Goal: Book appointment/travel/reservation

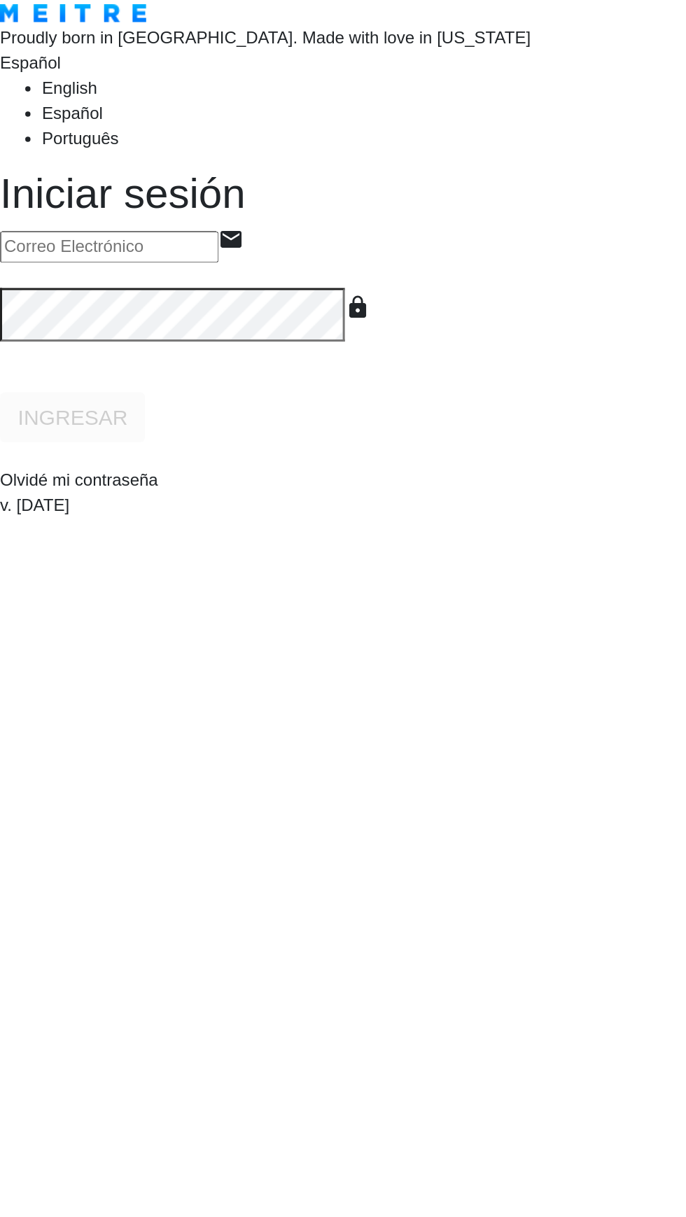
click at [146, 175] on input "email" at bounding box center [73, 164] width 146 height 21
type input "[EMAIL_ADDRESS][DOMAIN_NAME]"
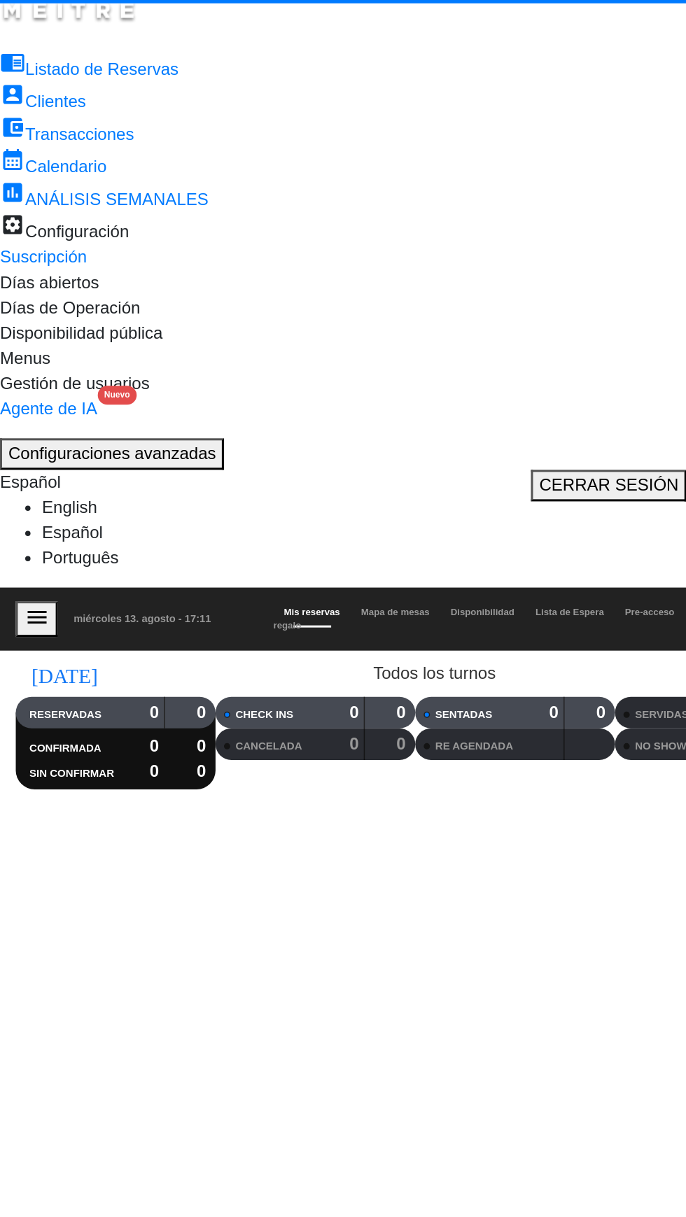
click at [207, 391] on div "menu miércoles 13. agosto - 17:11 Mis reservas Mapa de mesas Disponibilidad Lis…" at bounding box center [343, 458] width 686 height 134
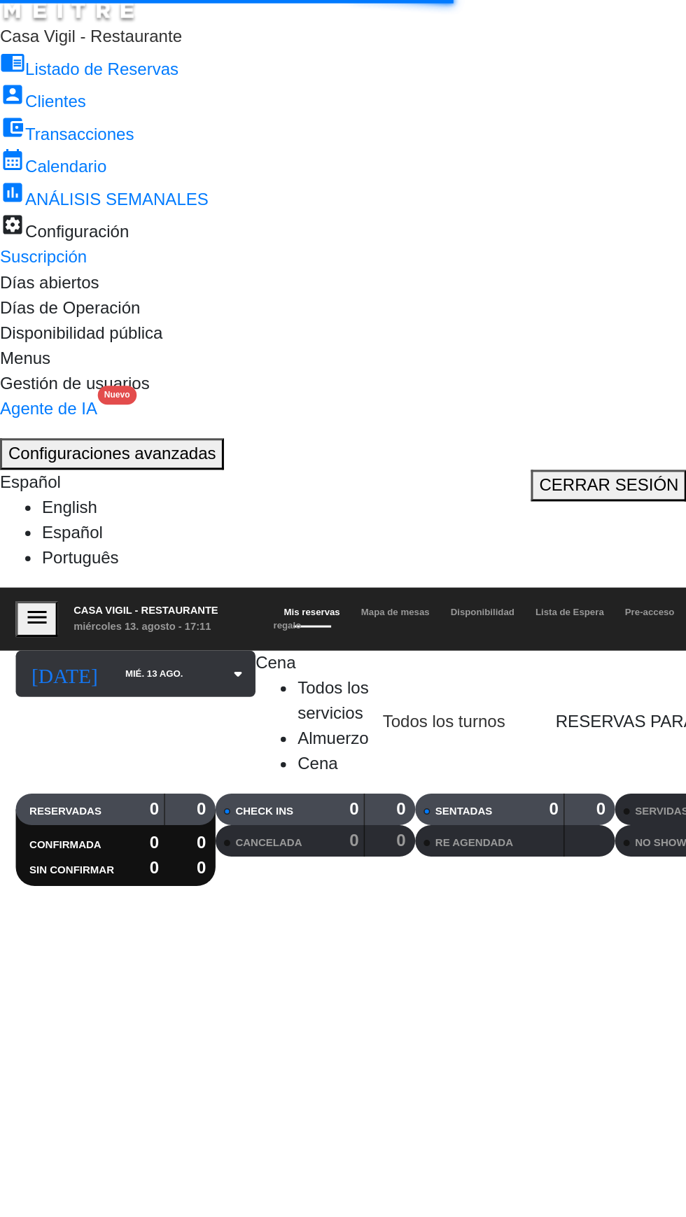
click at [93, 438] on input "mié. 13 ago." at bounding box center [123, 448] width 94 height 21
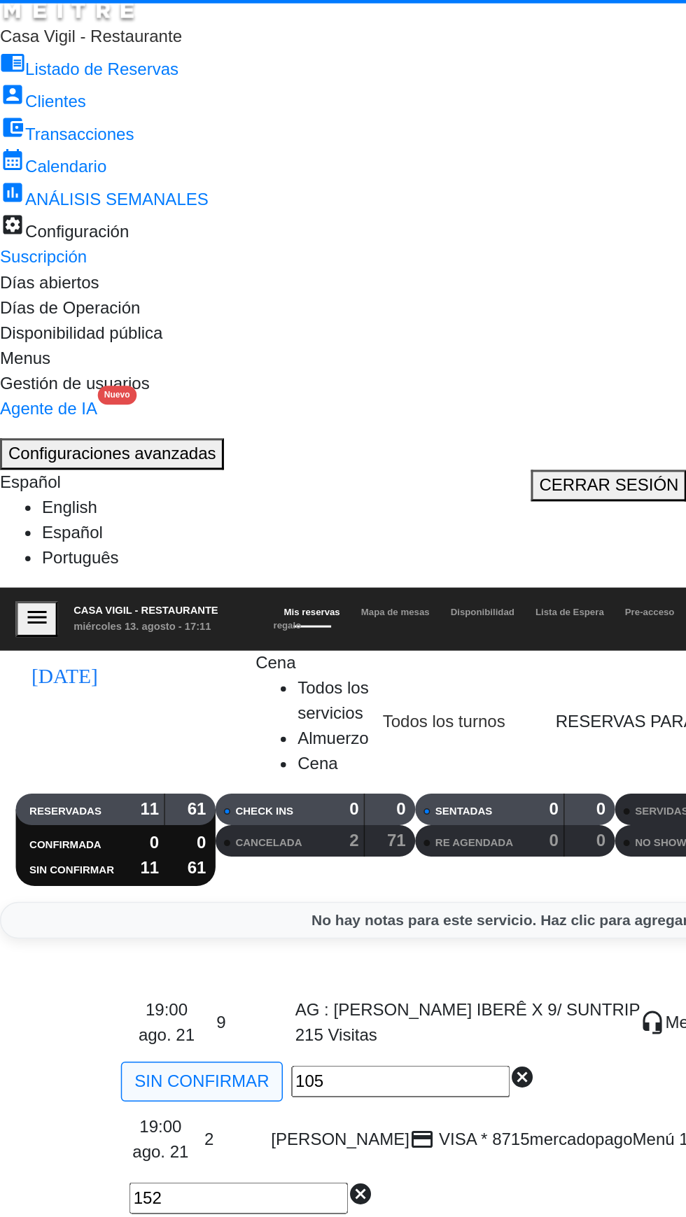
click at [197, 435] on span "Cena" at bounding box center [183, 441] width 27 height 12
click at [177, 391] on div "menu Casa Vigil - Restaurante miércoles 13. agosto - 17:11 Mis reservas Mapa de…" at bounding box center [343, 490] width 686 height 199
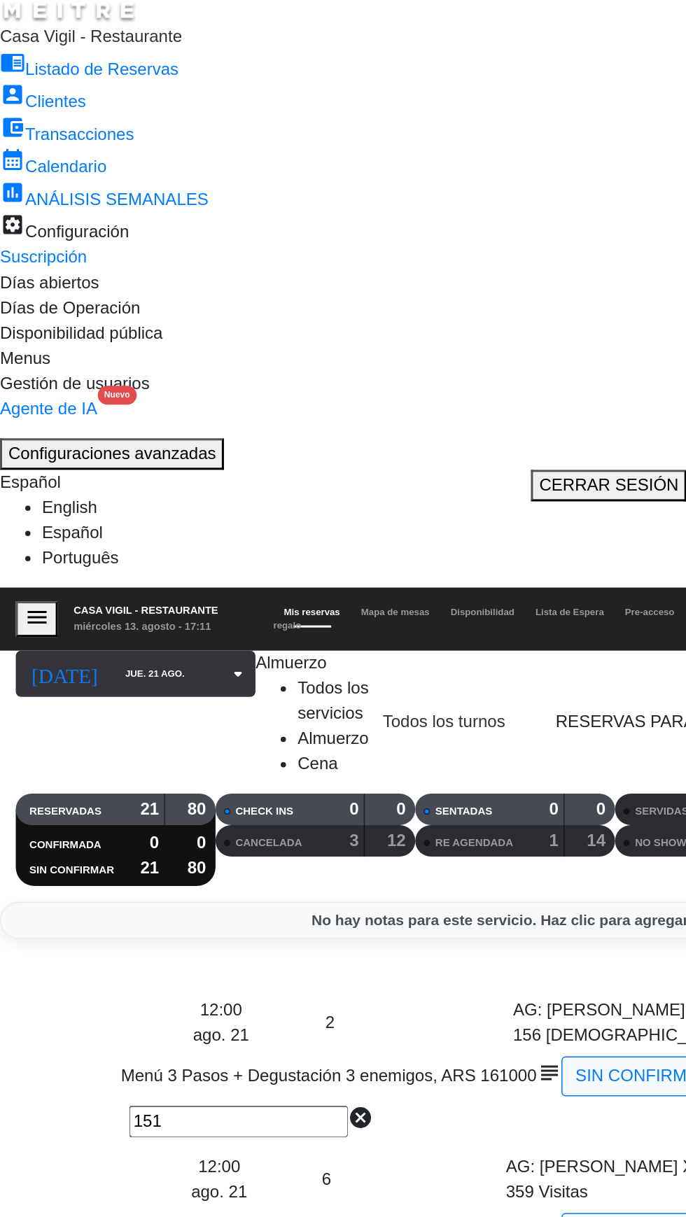
click at [76, 438] on input "jue. 21 ago." at bounding box center [123, 448] width 94 height 21
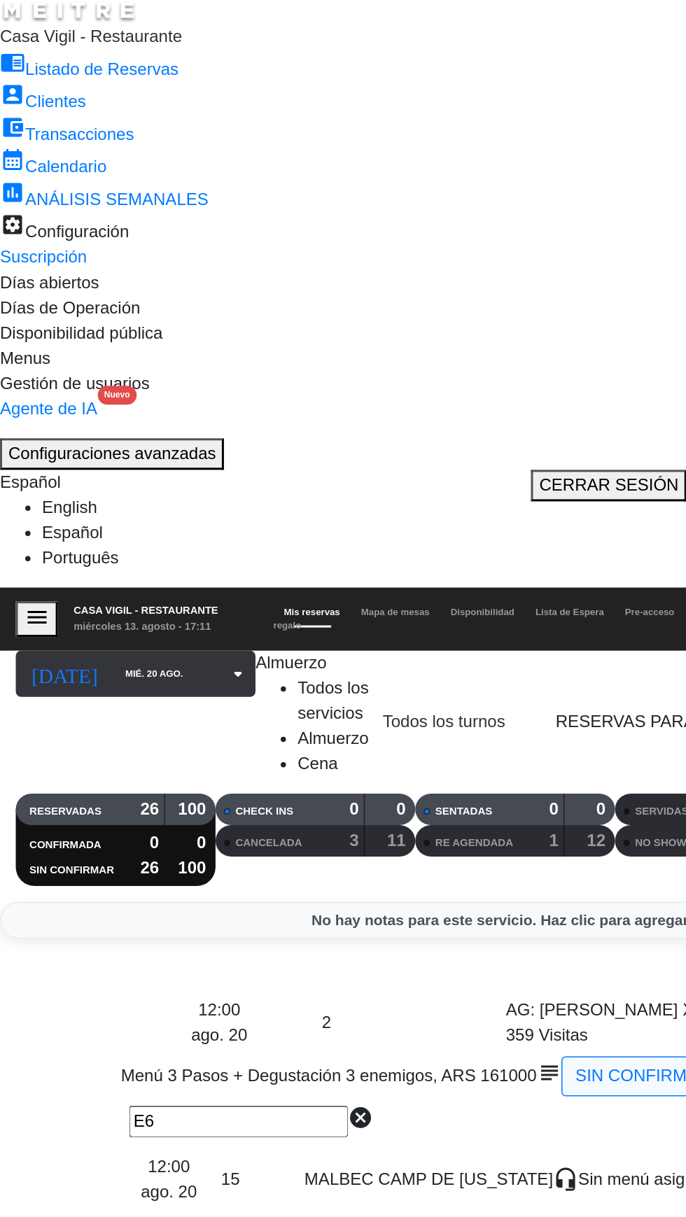
click at [102, 438] on input "mié. 20 ago." at bounding box center [123, 448] width 94 height 21
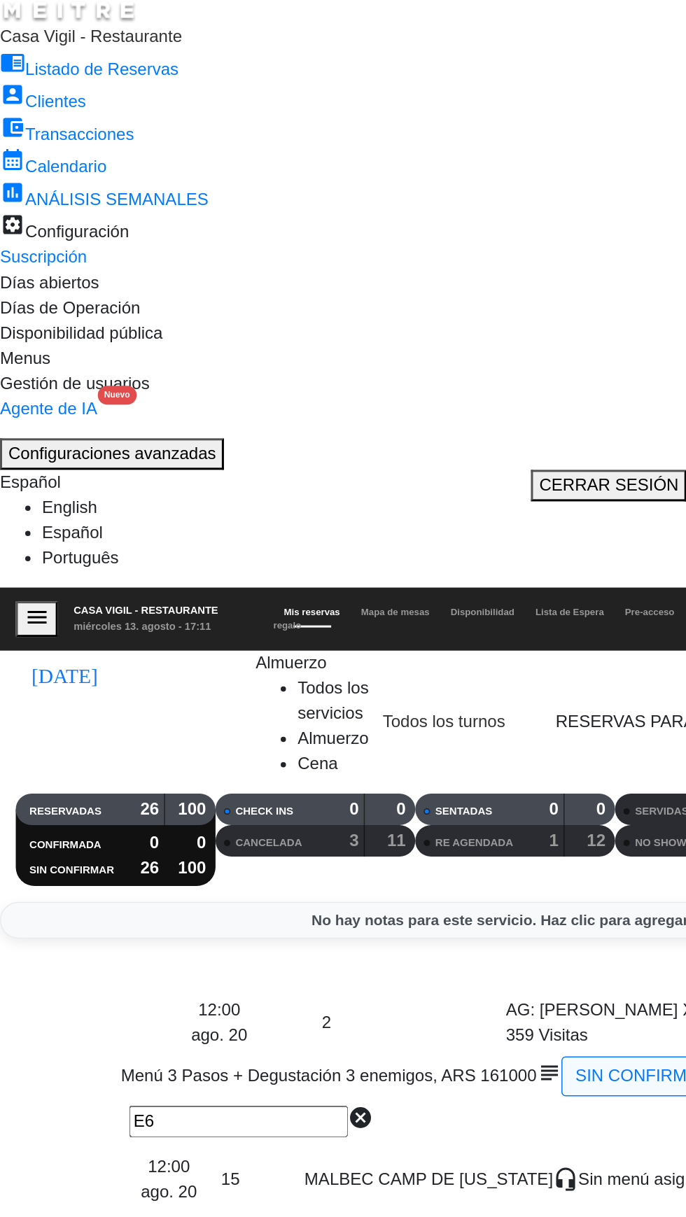
type input "jue. 21 ago."
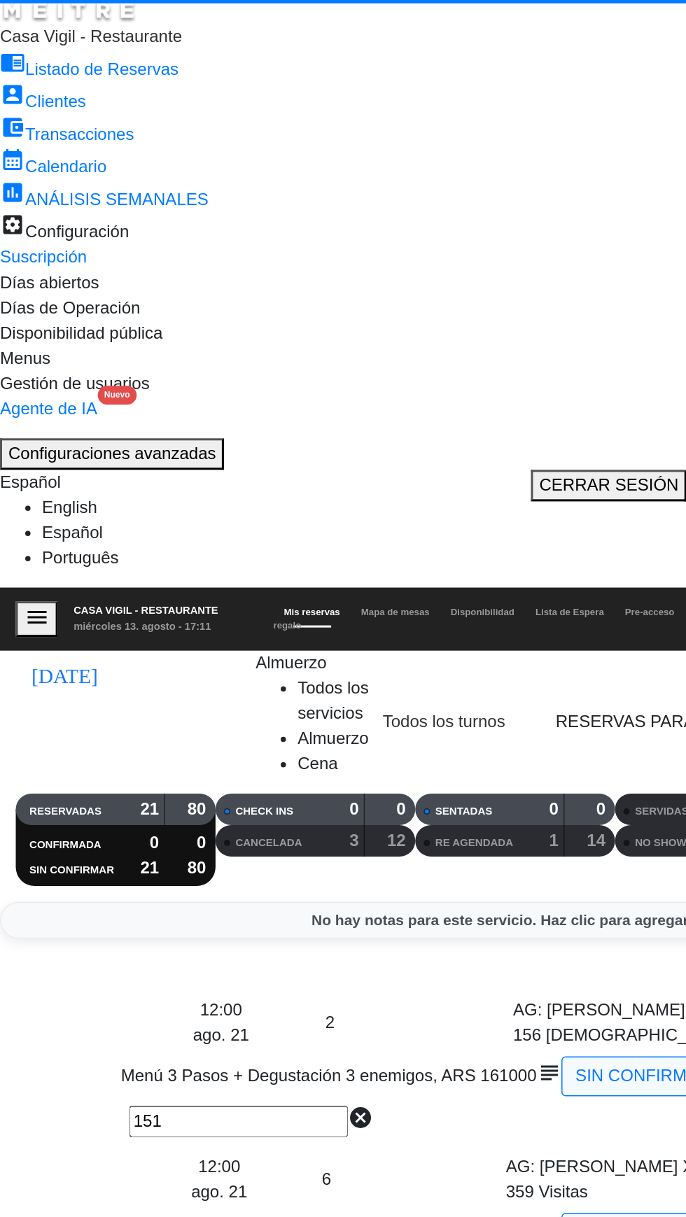
click at [214, 435] on span "Almuerzo" at bounding box center [194, 441] width 48 height 12
click at [148, 391] on div "menu Casa Vigil - Restaurante miércoles 13. agosto - 17:12 Mis reservas Mapa de…" at bounding box center [343, 490] width 686 height 199
